Goal: Transaction & Acquisition: Purchase product/service

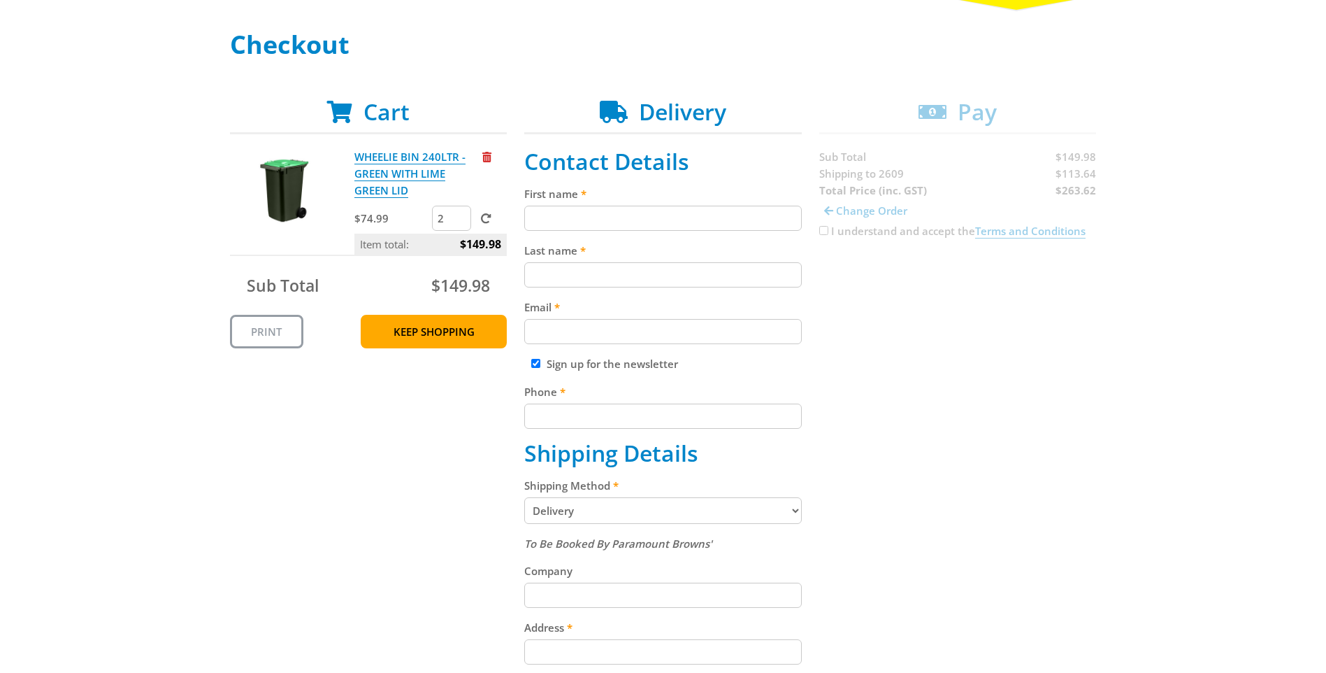
scroll to position [210, 0]
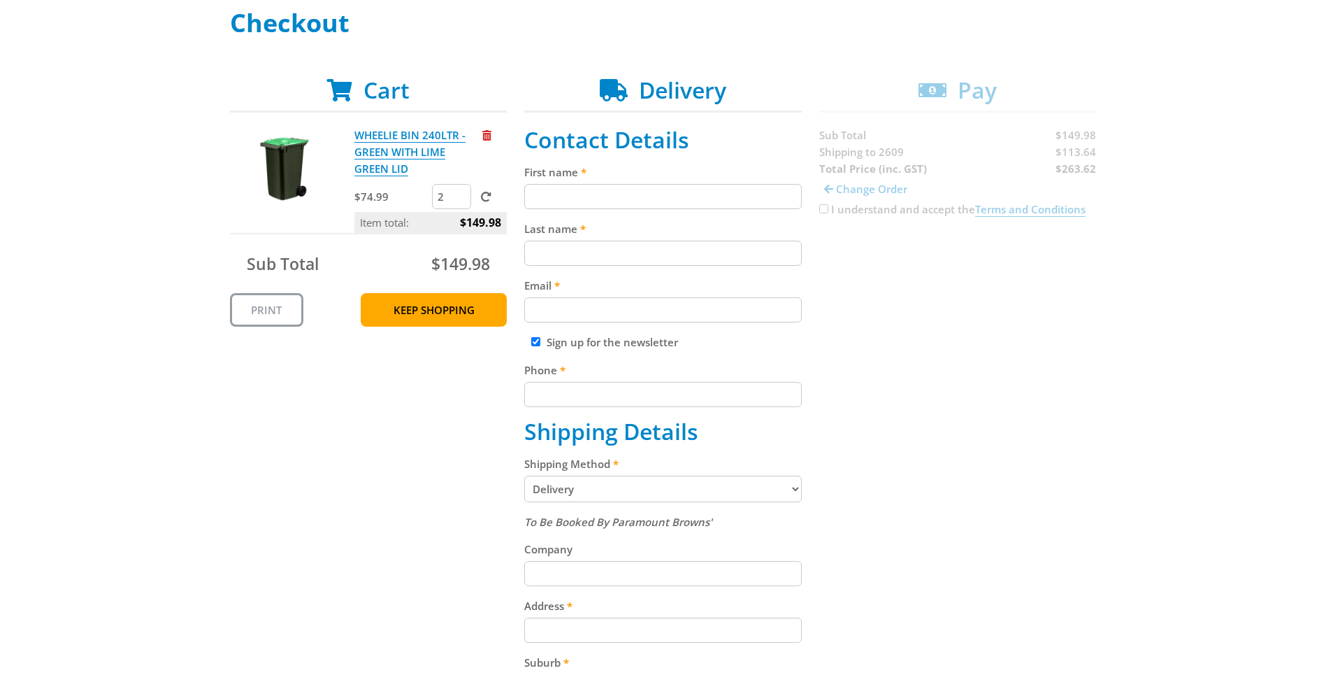
click at [791, 491] on select "Pickup from Gepps Cross Delivery" at bounding box center [663, 488] width 278 height 27
click at [983, 482] on div "Cart WHEELIE BIN 240LTR - GREEN WITH LIME GREEN LID $74.99 2 Item total: $149.9…" at bounding box center [663, 562] width 867 height 970
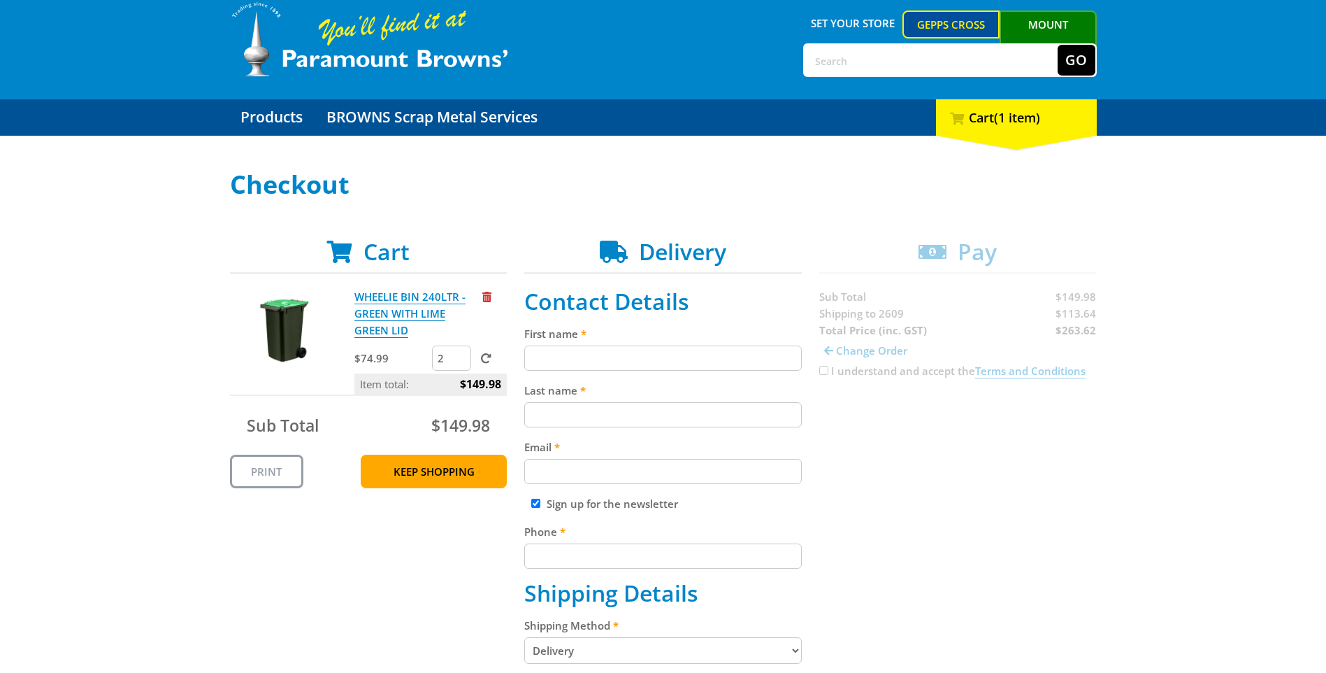
scroll to position [70, 0]
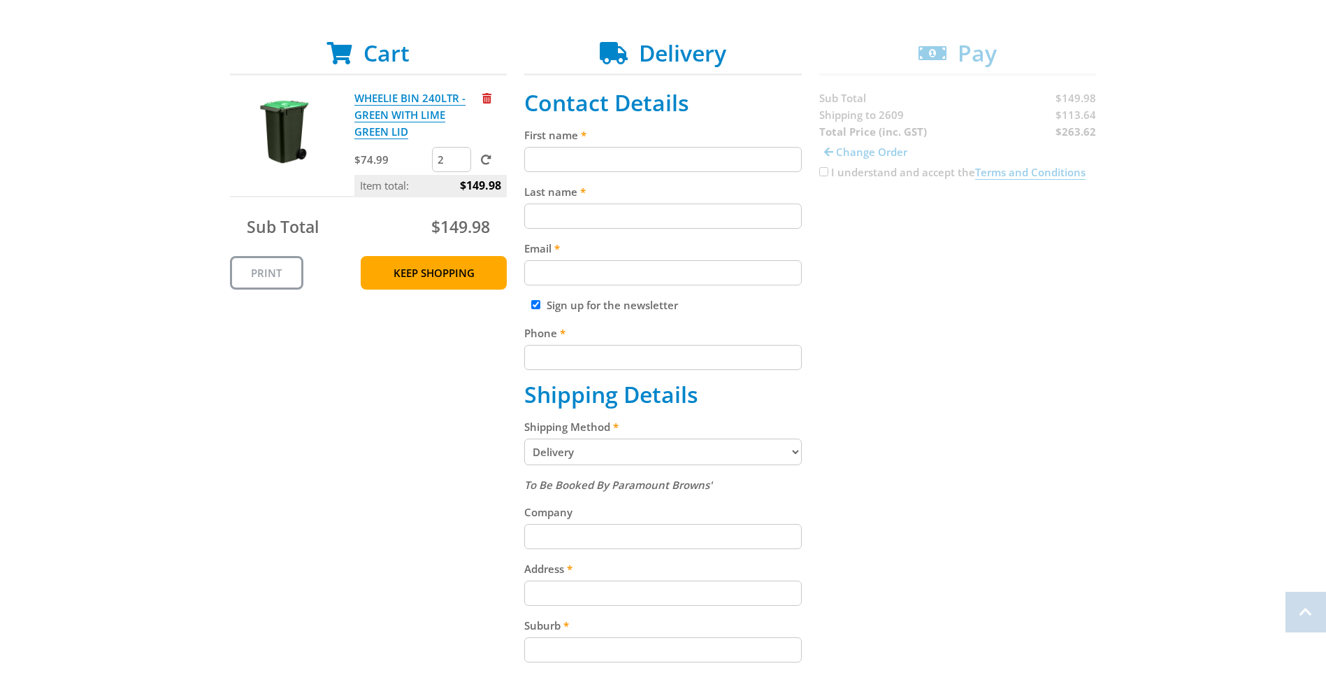
scroll to position [280, 0]
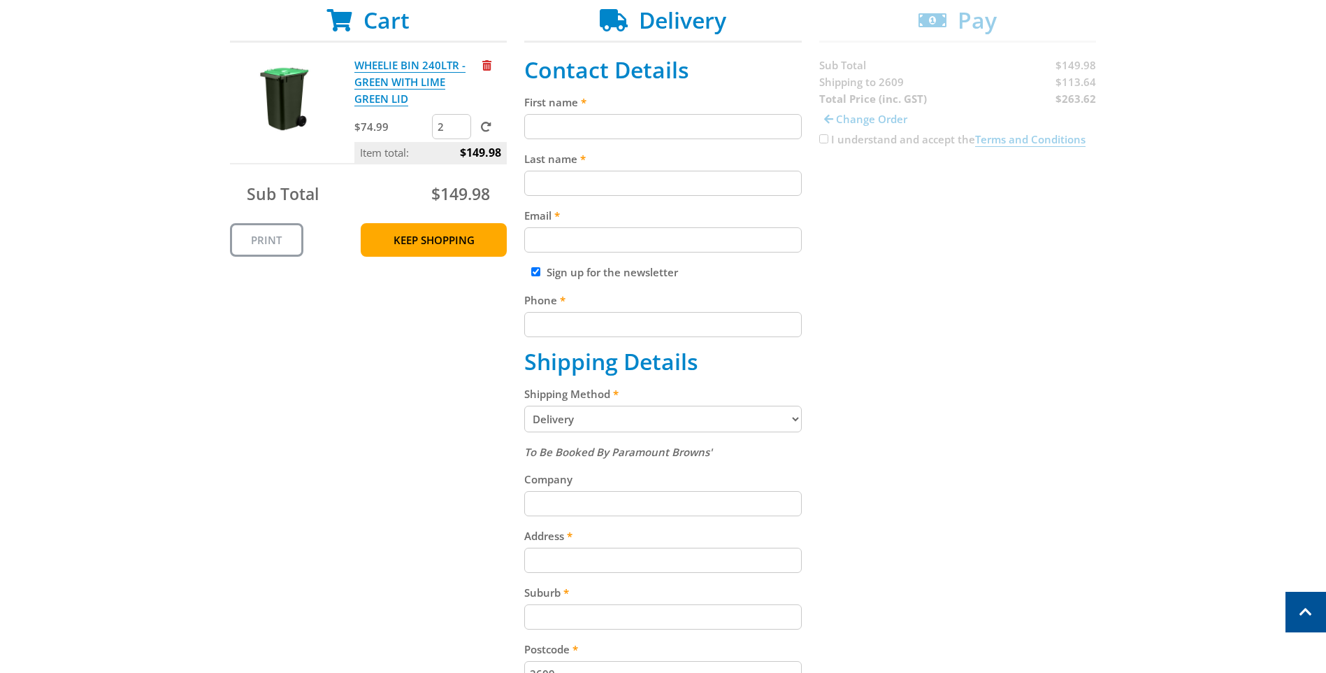
click at [580, 122] on input "First name" at bounding box center [663, 126] width 278 height 25
click at [569, 119] on input "First name" at bounding box center [663, 126] width 278 height 25
type input "[PERSON_NAME]"
click at [556, 176] on input "Last name" at bounding box center [663, 183] width 278 height 25
type input "[PERSON_NAME]"
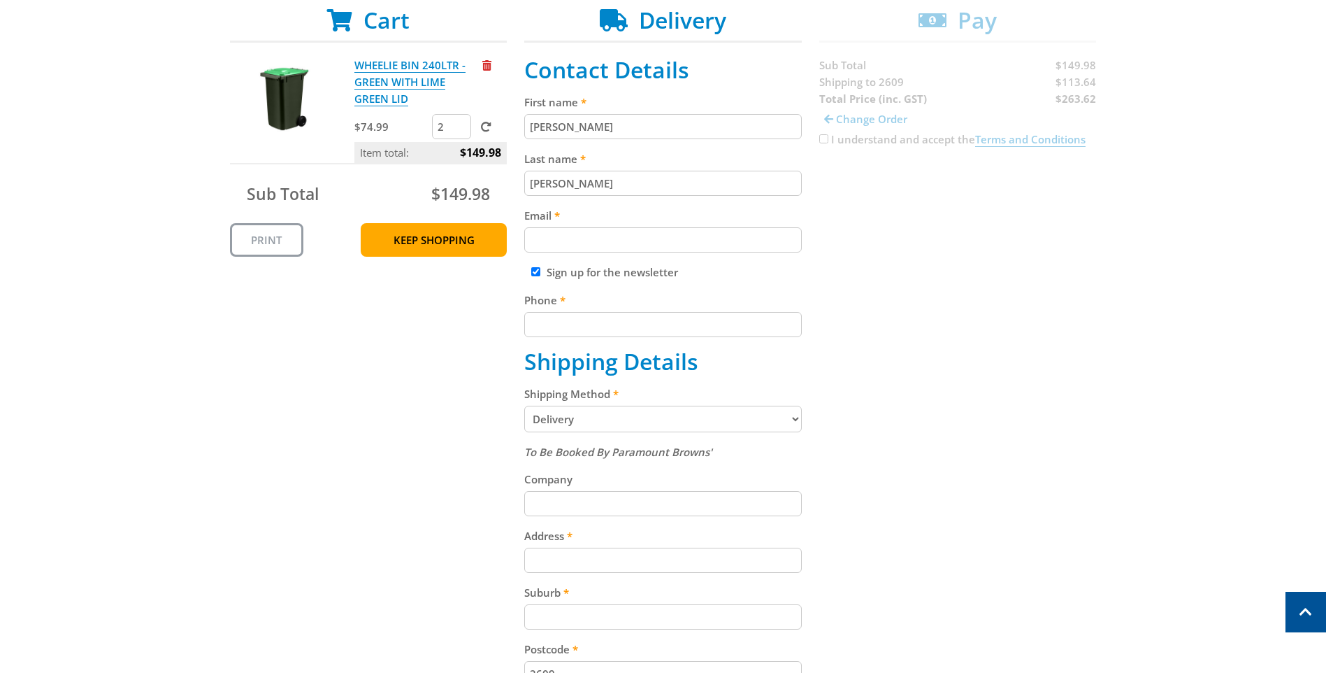
click at [563, 241] on input "Email" at bounding box center [663, 239] width 278 height 25
type input "nicolette.herridge@affinityconstructions.com.au"
click at [627, 326] on input "Phone" at bounding box center [663, 324] width 278 height 25
type input "0455441664"
click at [536, 271] on input "Sign up for the newsletter" at bounding box center [535, 271] width 9 height 9
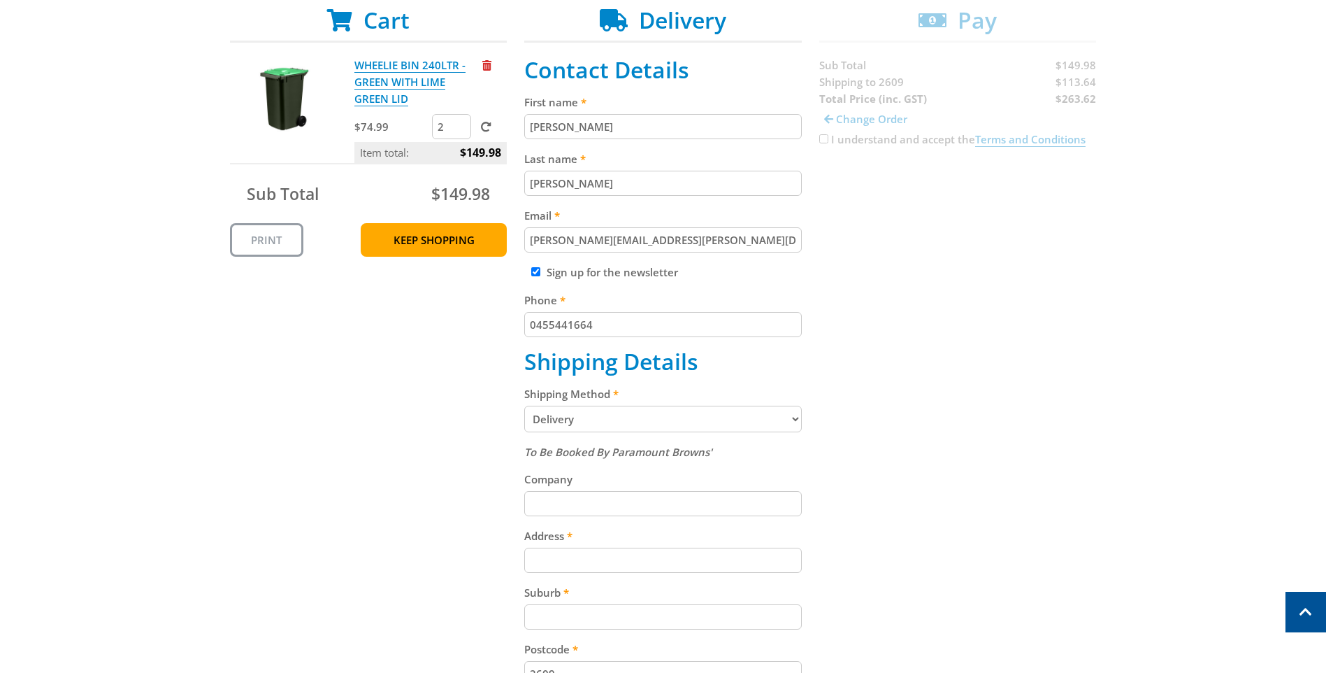
checkbox input "false"
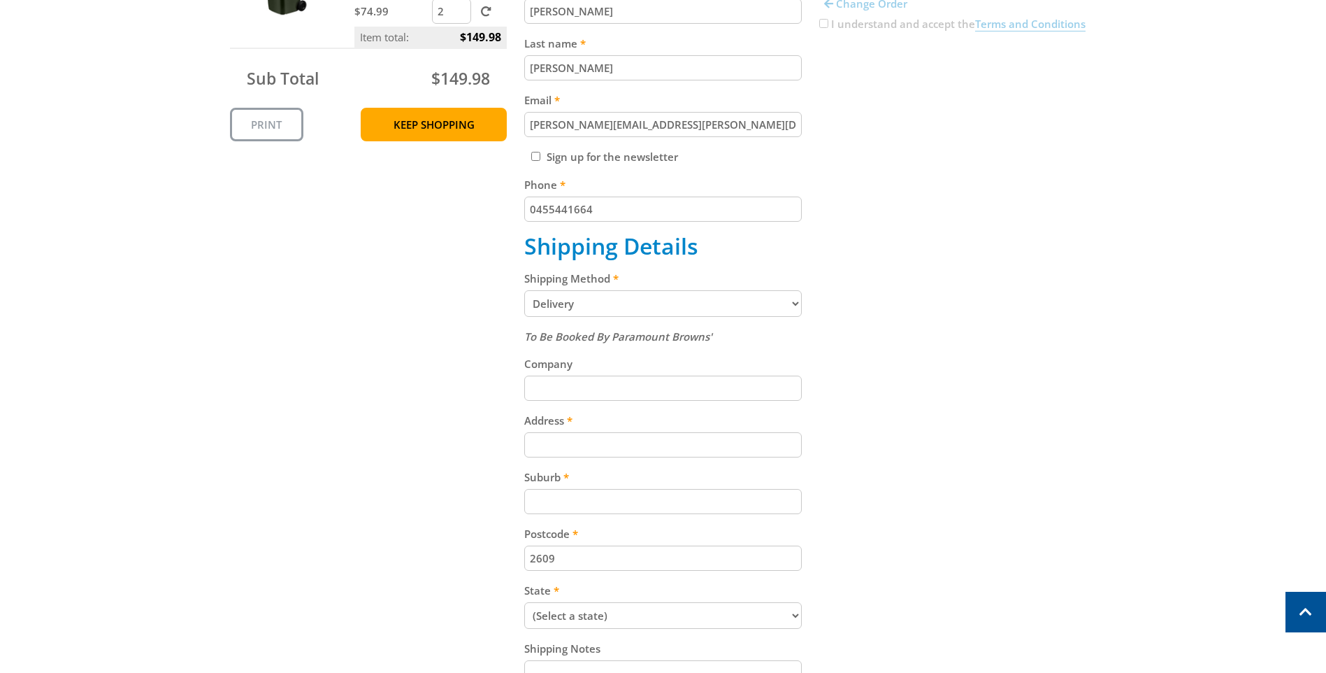
scroll to position [419, 0]
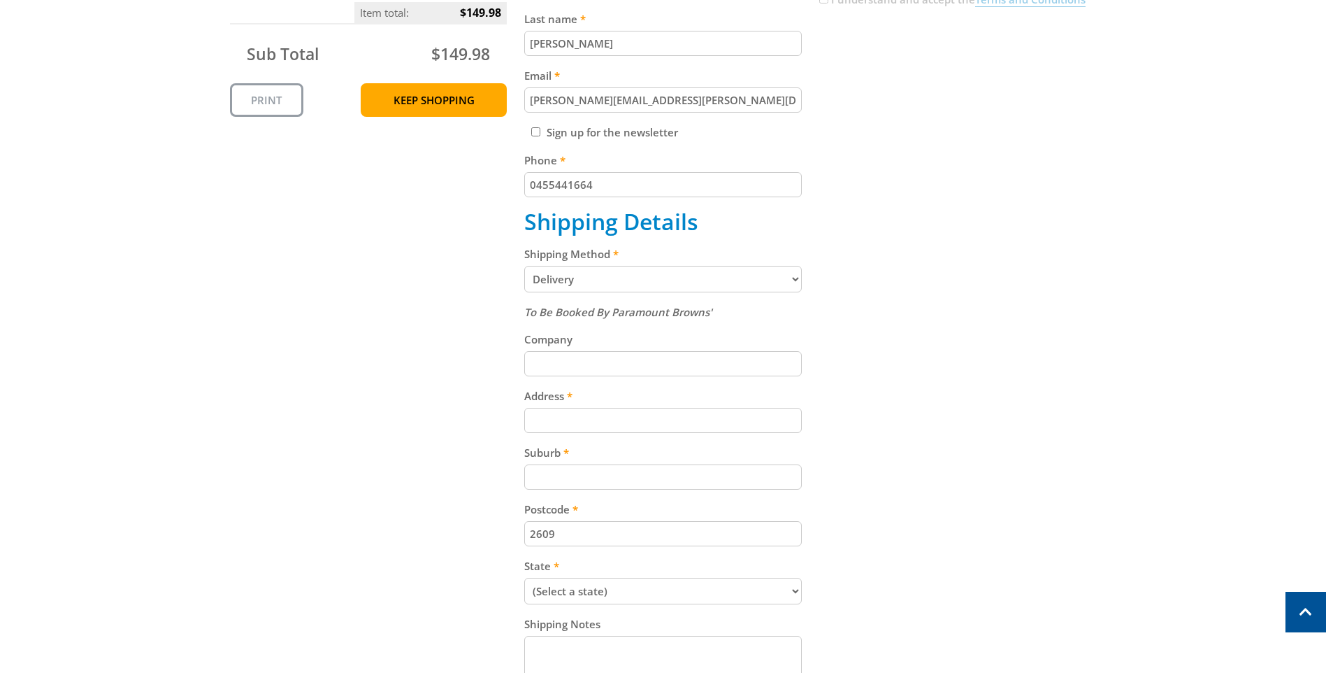
click at [582, 368] on input "Company" at bounding box center [663, 363] width 278 height 25
type input "Affinity Constructions"
click at [593, 402] on label "Address" at bounding box center [663, 395] width 278 height 17
click at [593, 408] on input "Address" at bounding box center [663, 420] width 278 height 25
type input "1/145 Gladstone St"
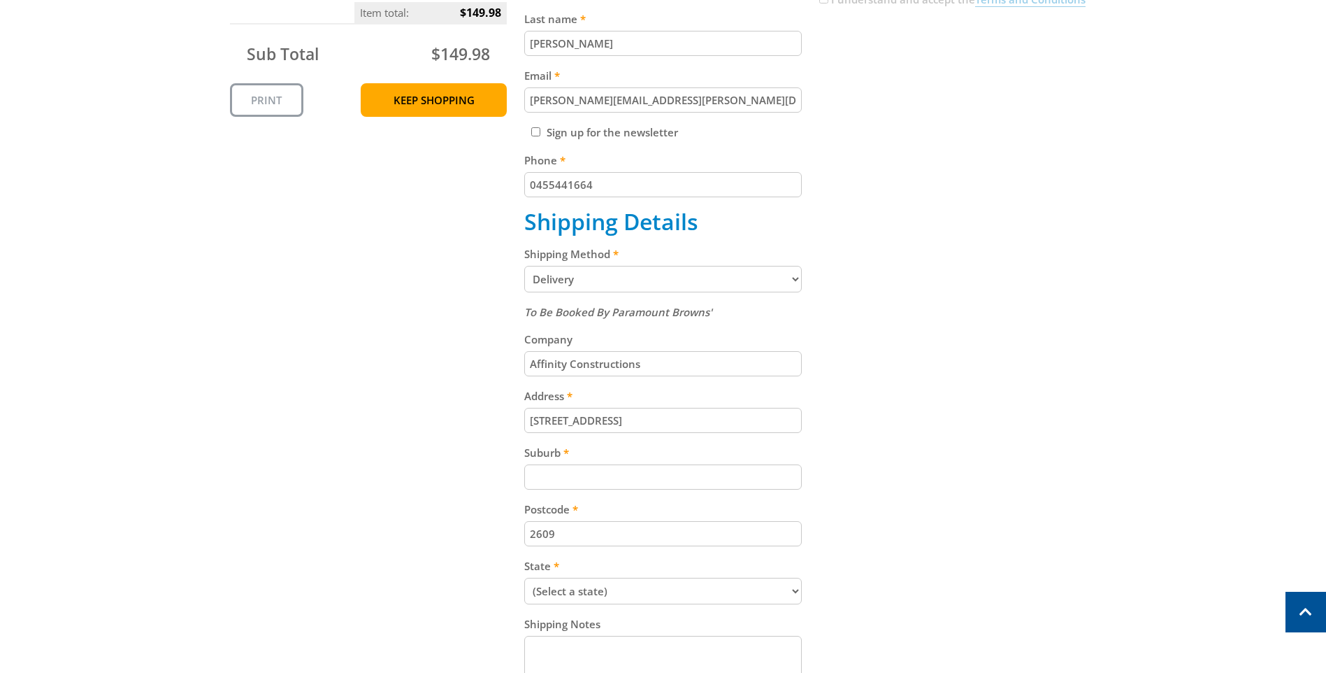
click at [561, 480] on input "Suburb" at bounding box center [663, 476] width 278 height 25
type input "Fyshwick"
click at [603, 589] on select "(Select a state) South Australia Victoria New South Wales Queensland Western Au…" at bounding box center [663, 591] width 278 height 27
select select "ACT"
click at [524, 578] on select "(Select a state) South Australia Victoria New South Wales Queensland Western Au…" at bounding box center [663, 591] width 278 height 27
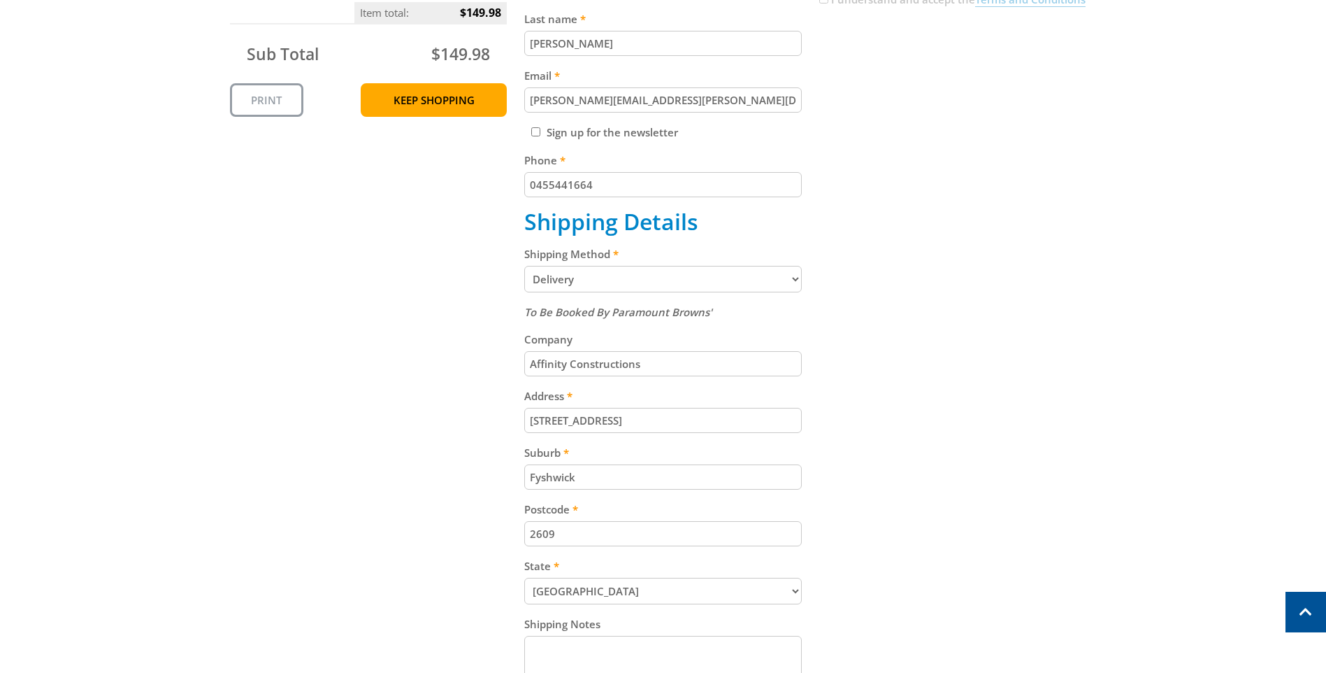
click at [959, 466] on div "Cart WHEELIE BIN 240LTR - GREEN WITH LIME GREEN LID $74.99 2 Item total: $149.9…" at bounding box center [663, 352] width 867 height 970
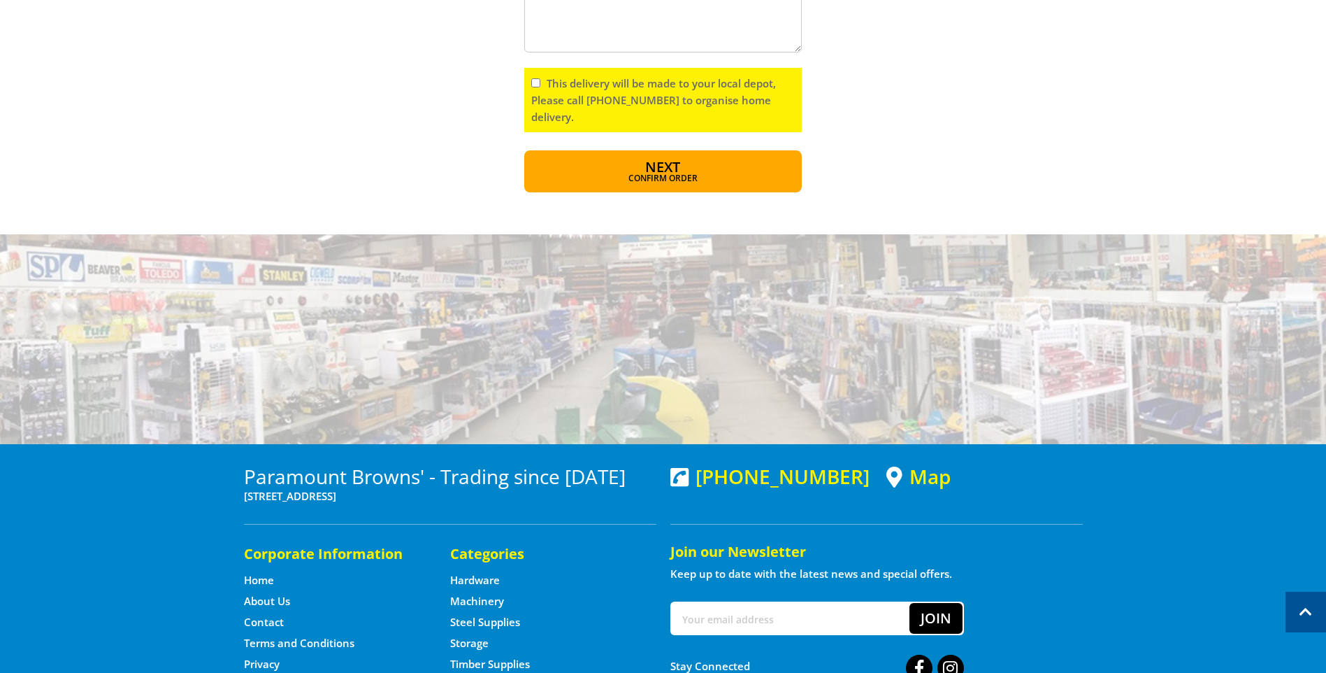
scroll to position [909, 0]
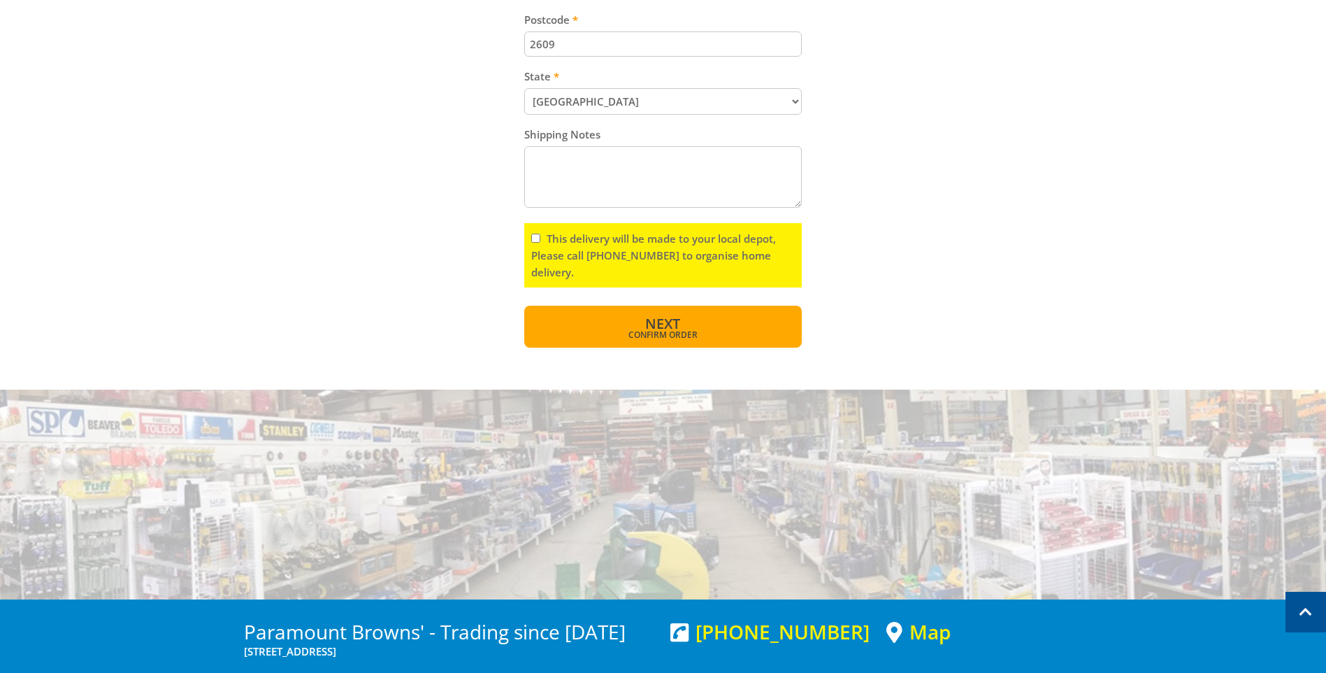
click at [652, 333] on span "Confirm order" at bounding box center [662, 335] width 217 height 8
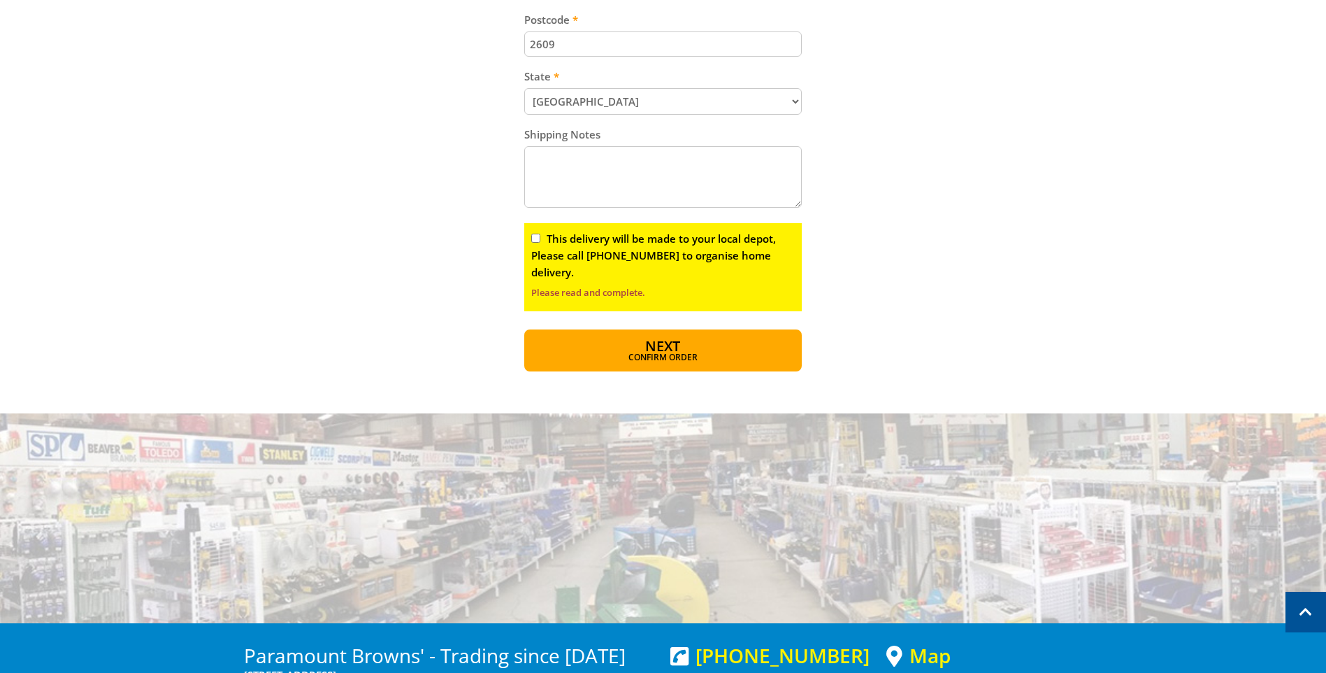
click at [538, 235] on input "This delivery will be made to your local depot, Please call (08) 8260 6333 to o…" at bounding box center [535, 238] width 9 height 9
checkbox input "true"
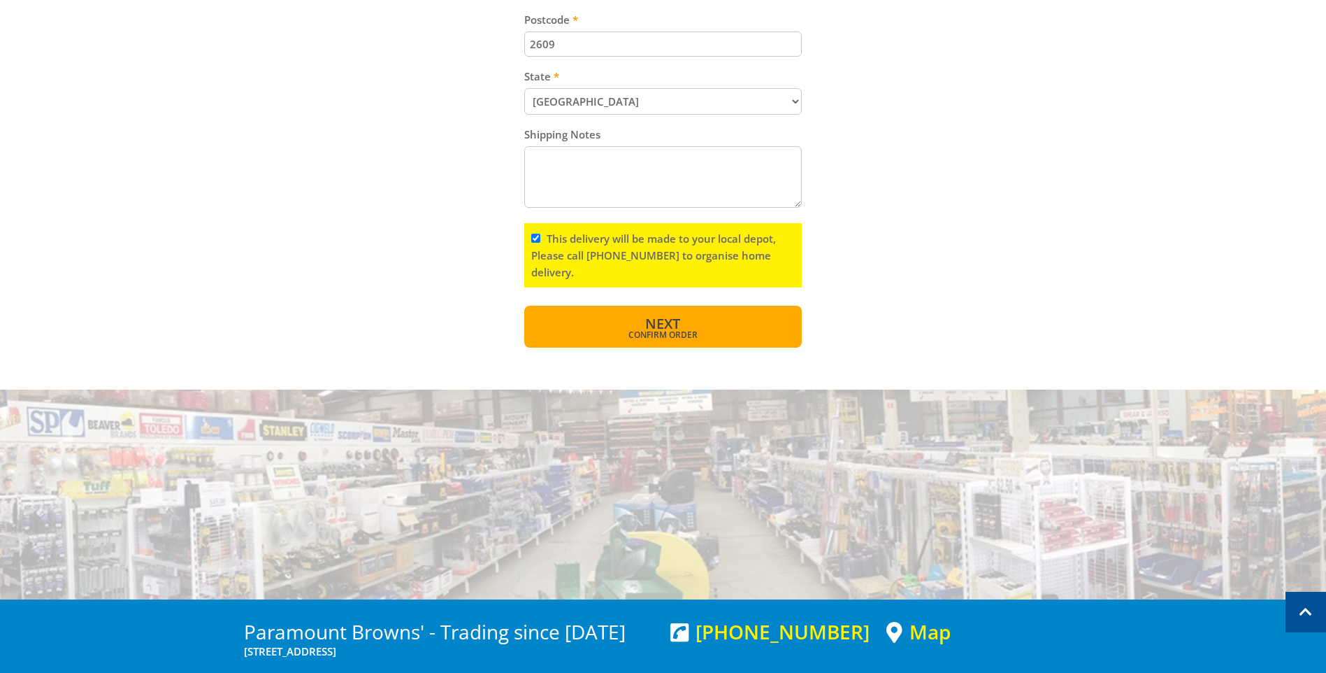
click at [666, 325] on span "Next" at bounding box center [662, 323] width 35 height 19
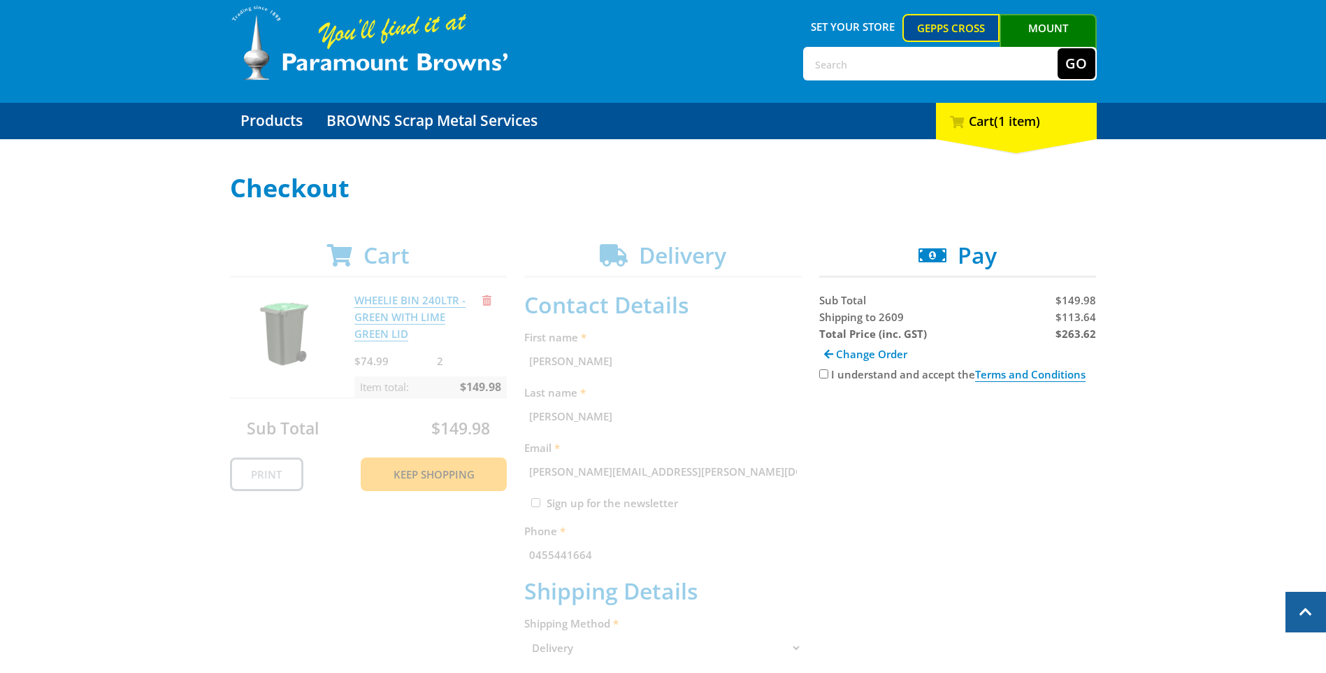
scroll to position [7, 0]
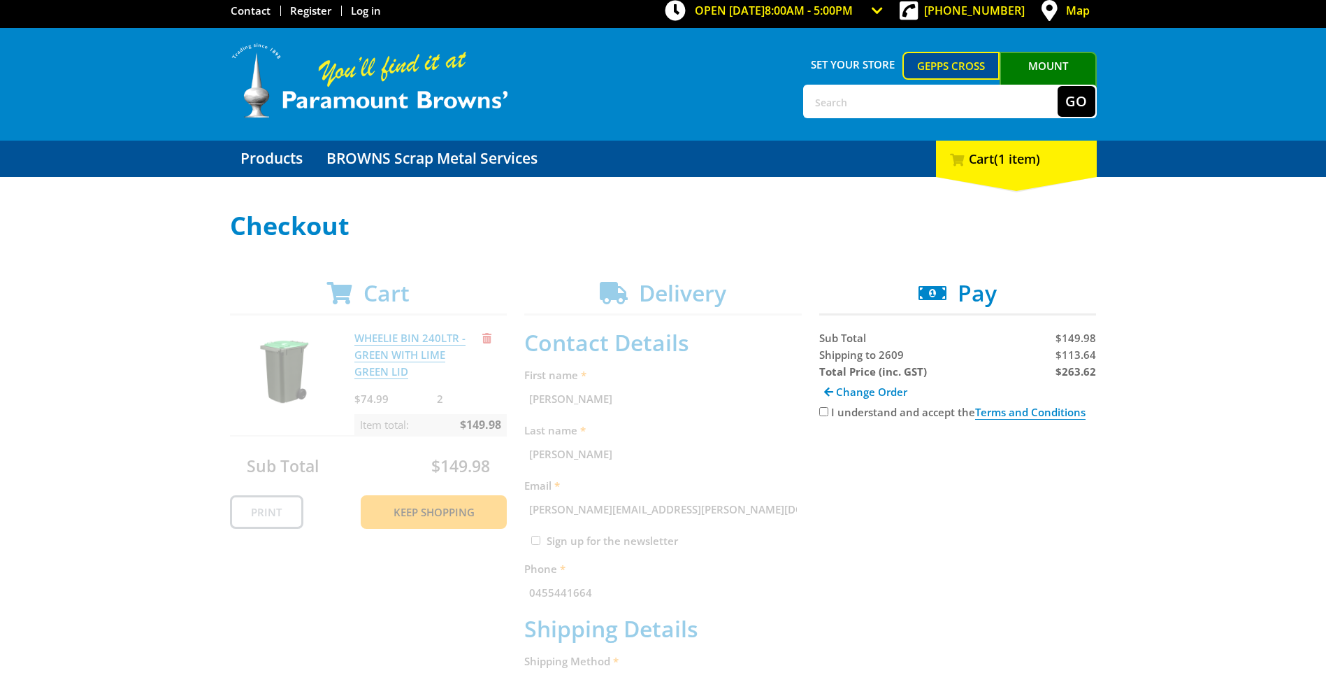
click at [824, 413] on input "I understand and accept the Terms and Conditions" at bounding box center [823, 411] width 9 height 9
checkbox input "true"
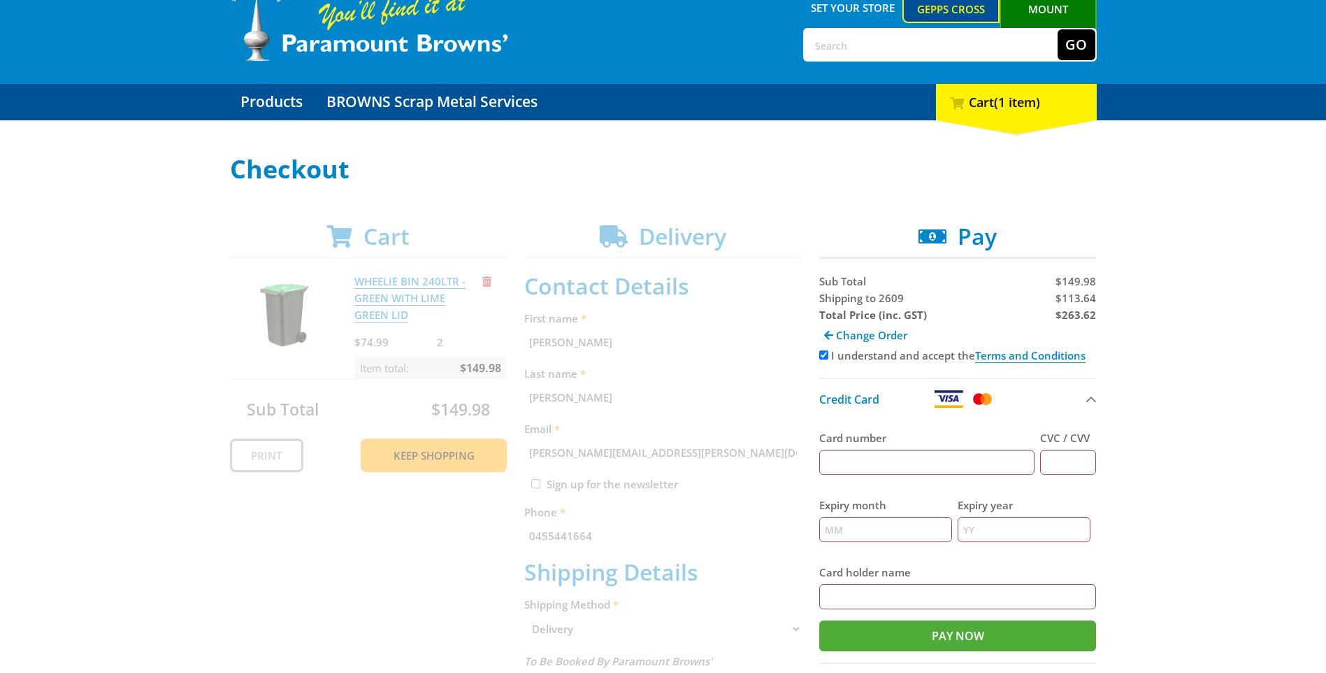
scroll to position [147, 0]
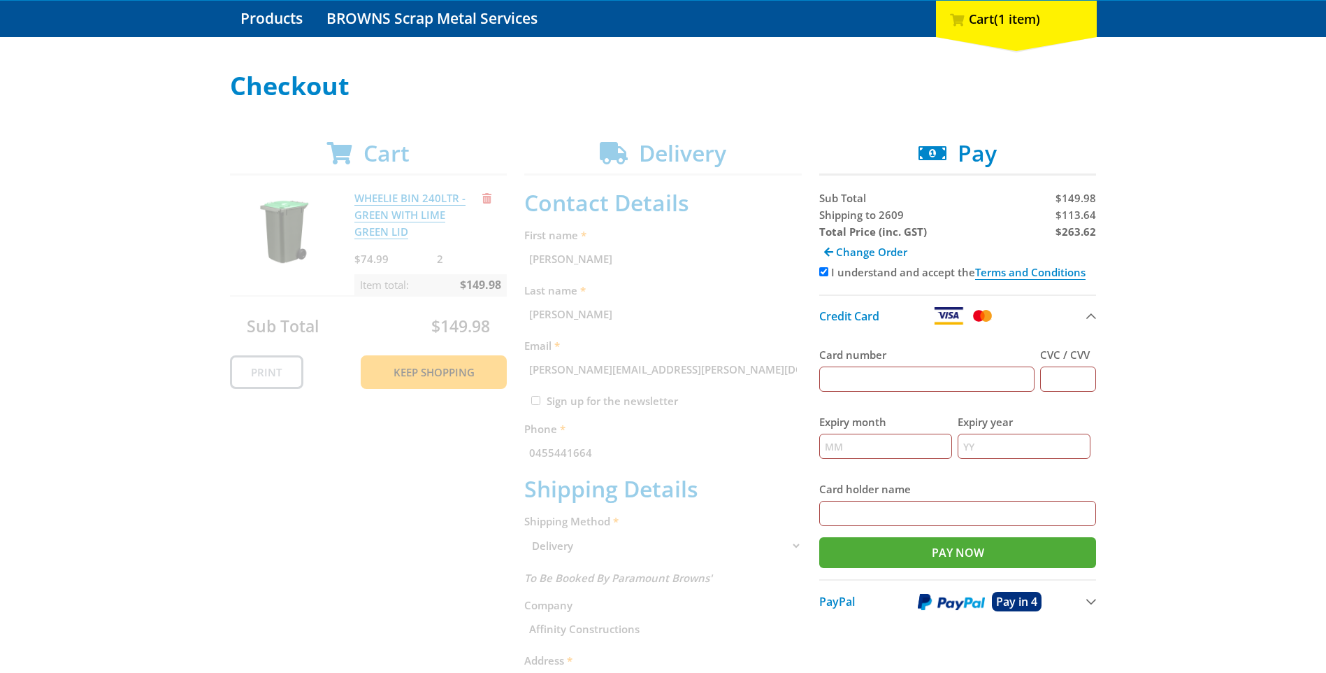
click at [864, 373] on input "Card number" at bounding box center [927, 378] width 216 height 25
type input "5163283100097082"
click at [1077, 382] on input "CVC / CVV" at bounding box center [1068, 378] width 56 height 25
type input "062"
click at [912, 440] on input "Expiry month" at bounding box center [885, 445] width 133 height 25
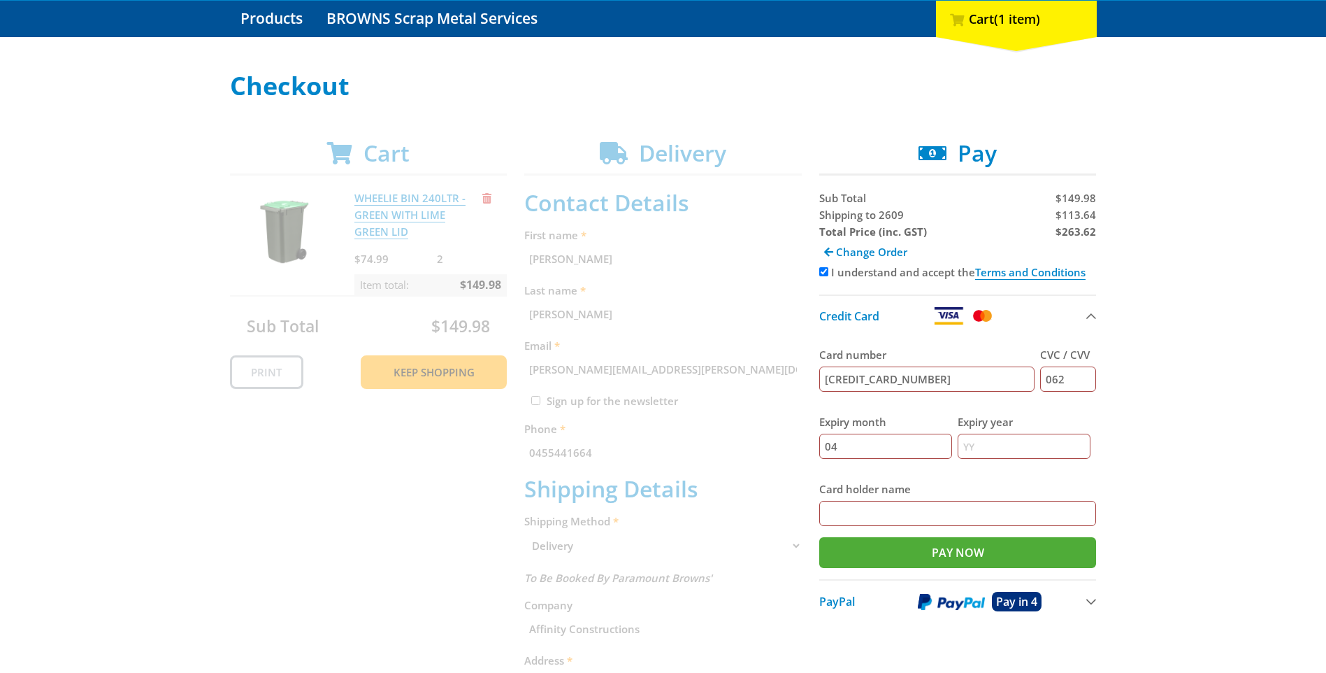
type input "04"
click at [1039, 443] on input "Expiry year" at bounding box center [1024, 445] width 133 height 25
type input "28"
click at [983, 519] on input "Card holder name" at bounding box center [958, 513] width 278 height 25
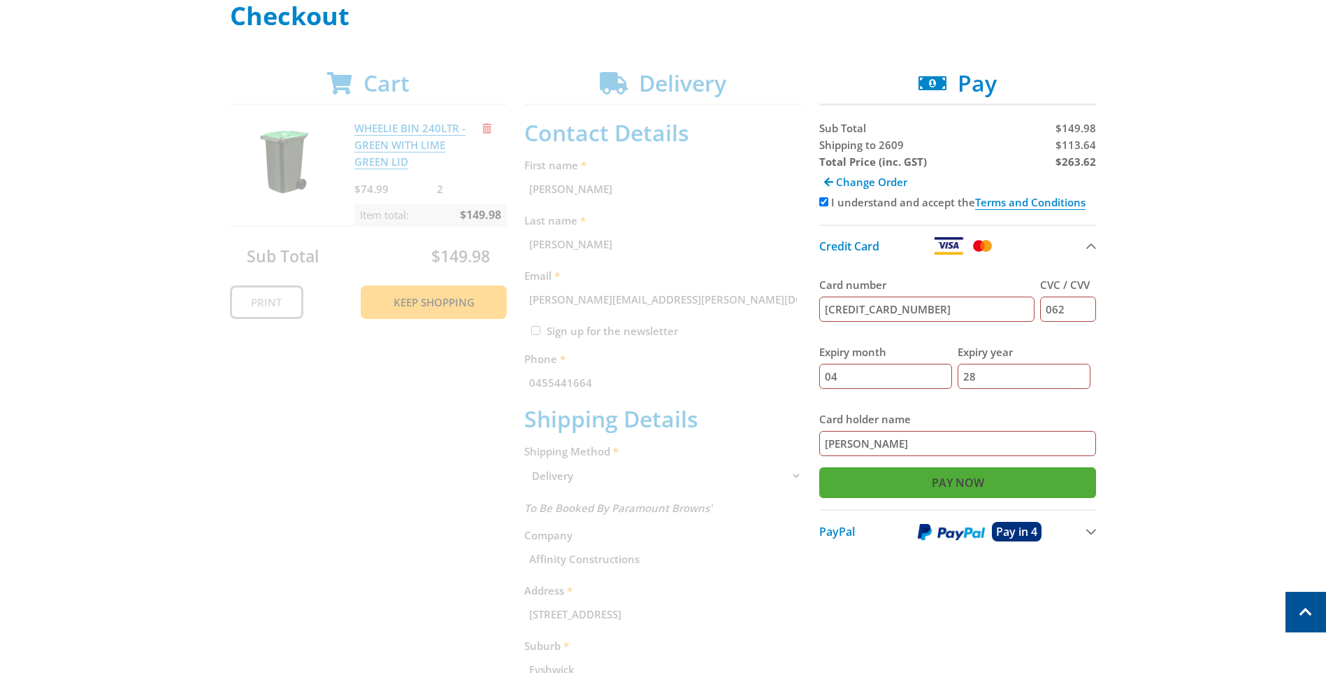
type input "Nicolette Herridge"
click at [961, 480] on input "Pay Now" at bounding box center [958, 482] width 278 height 31
type input "Paying..."
